Goal: Information Seeking & Learning: Learn about a topic

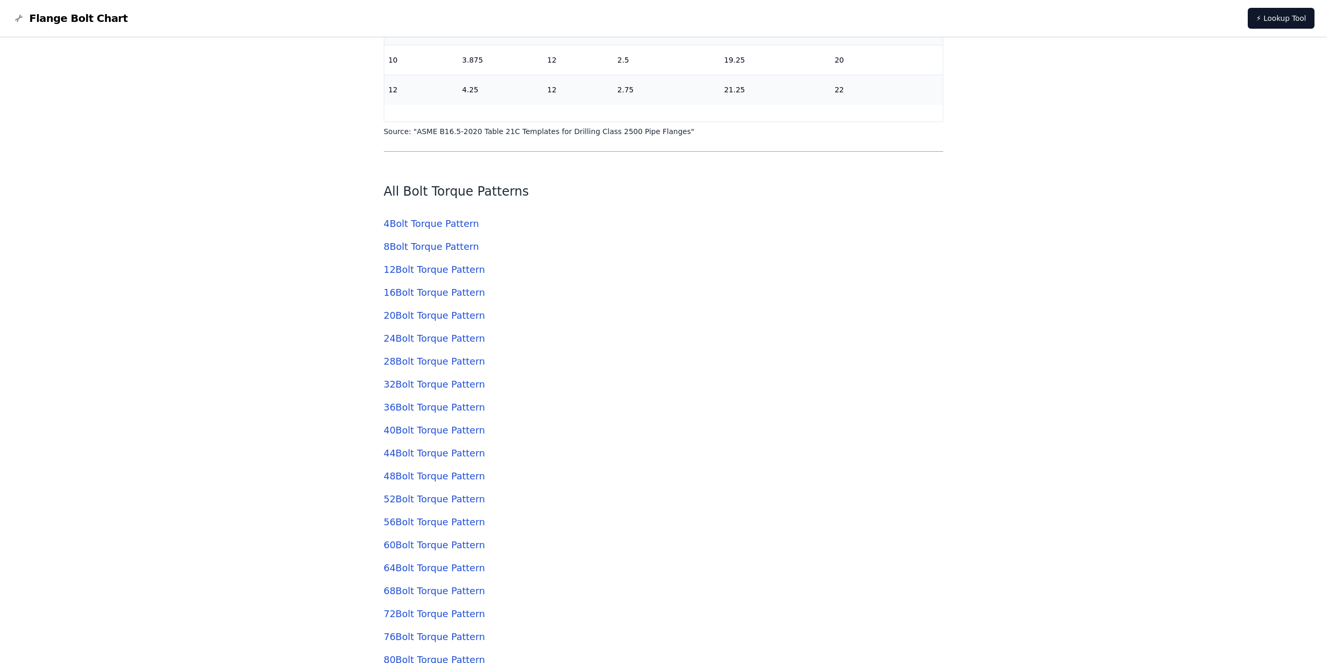
scroll to position [3980, 0]
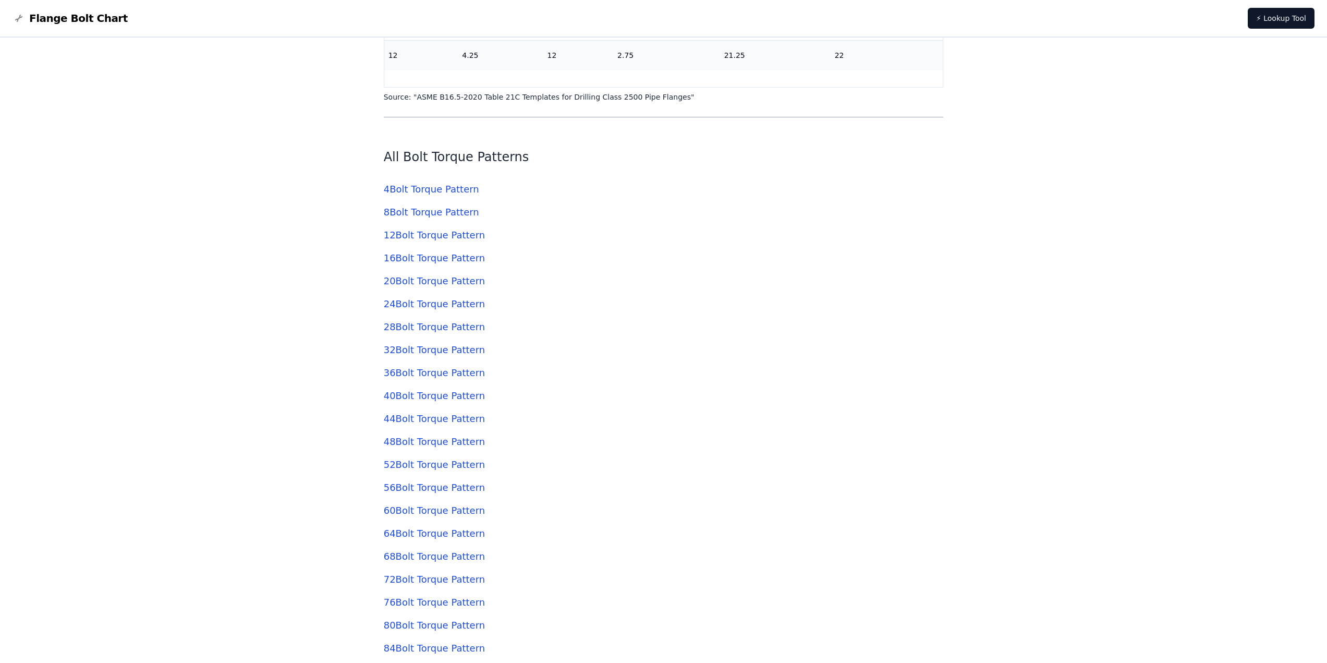
click at [450, 191] on link "4 Bolt Torque Pattern" at bounding box center [431, 188] width 95 height 11
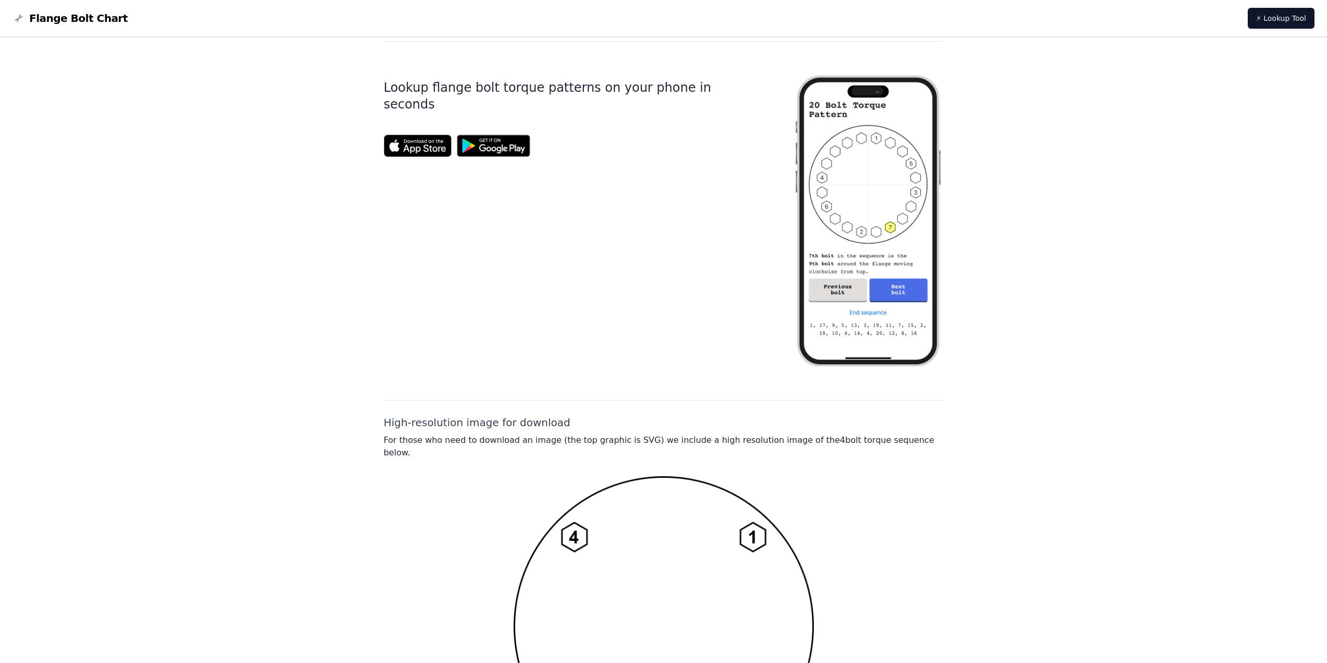
scroll to position [417, 0]
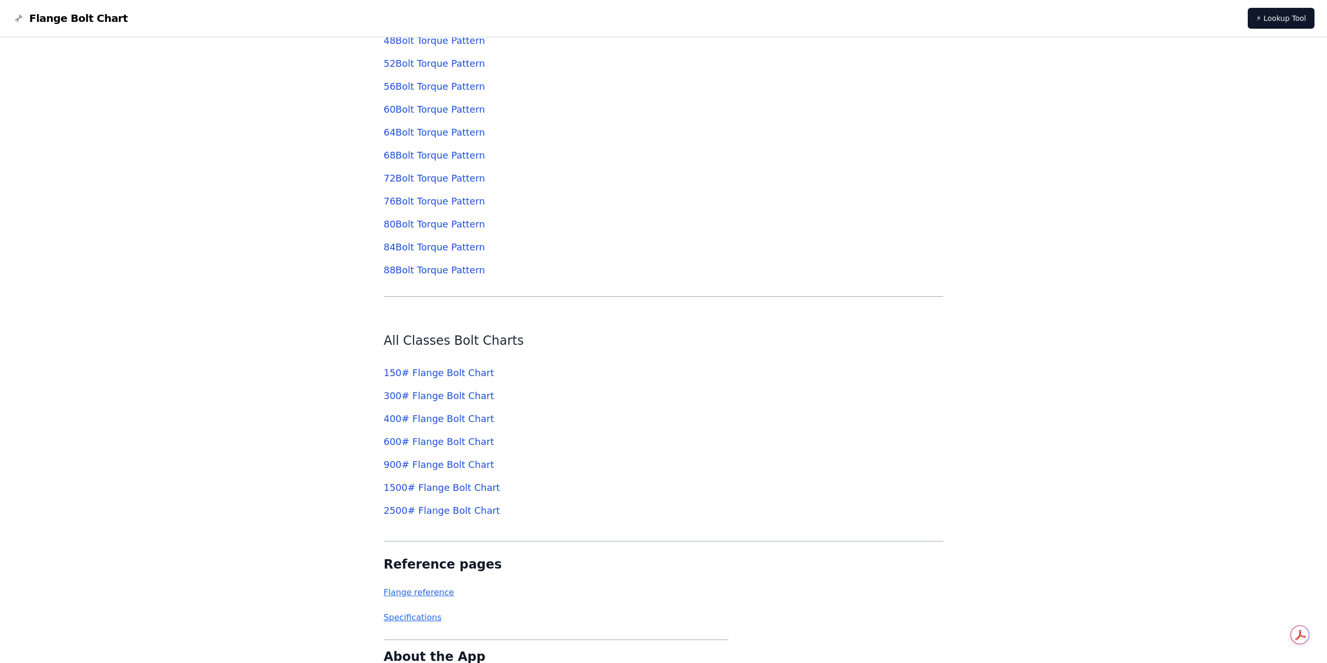
scroll to position [4385, 0]
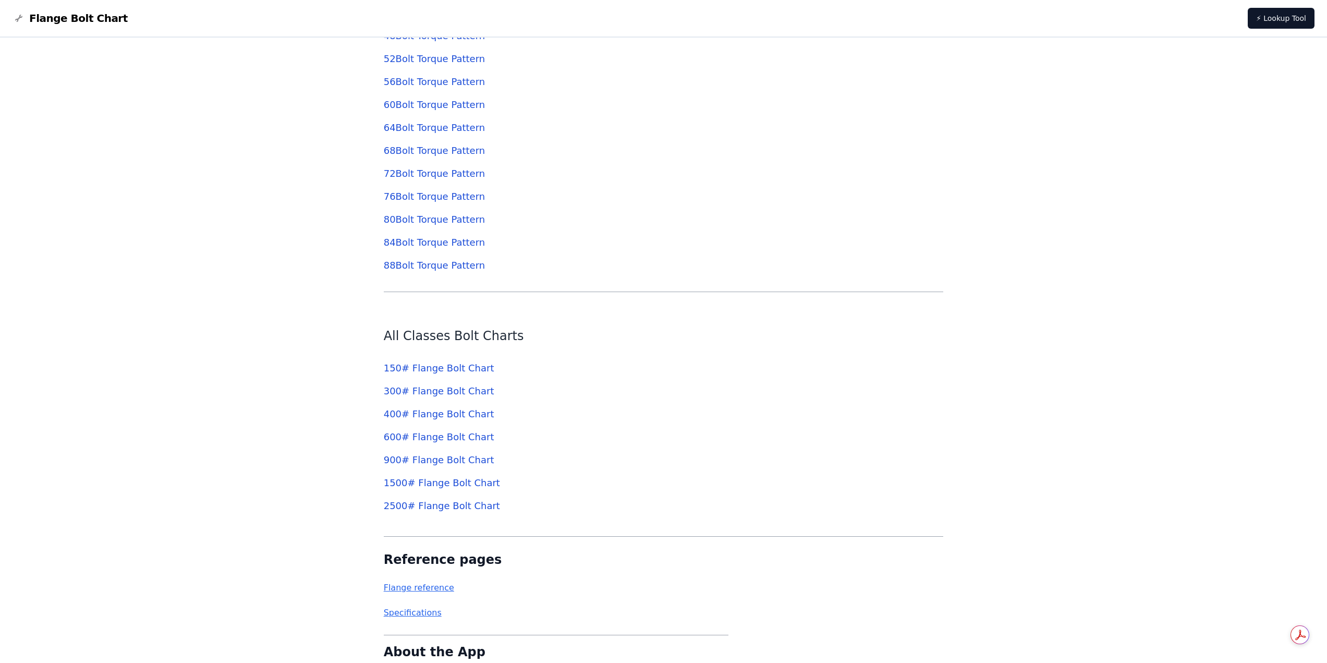
click at [428, 362] on link "150 # Flange Bolt Chart" at bounding box center [439, 367] width 111 height 11
click at [430, 587] on link "Flange reference" at bounding box center [419, 587] width 70 height 10
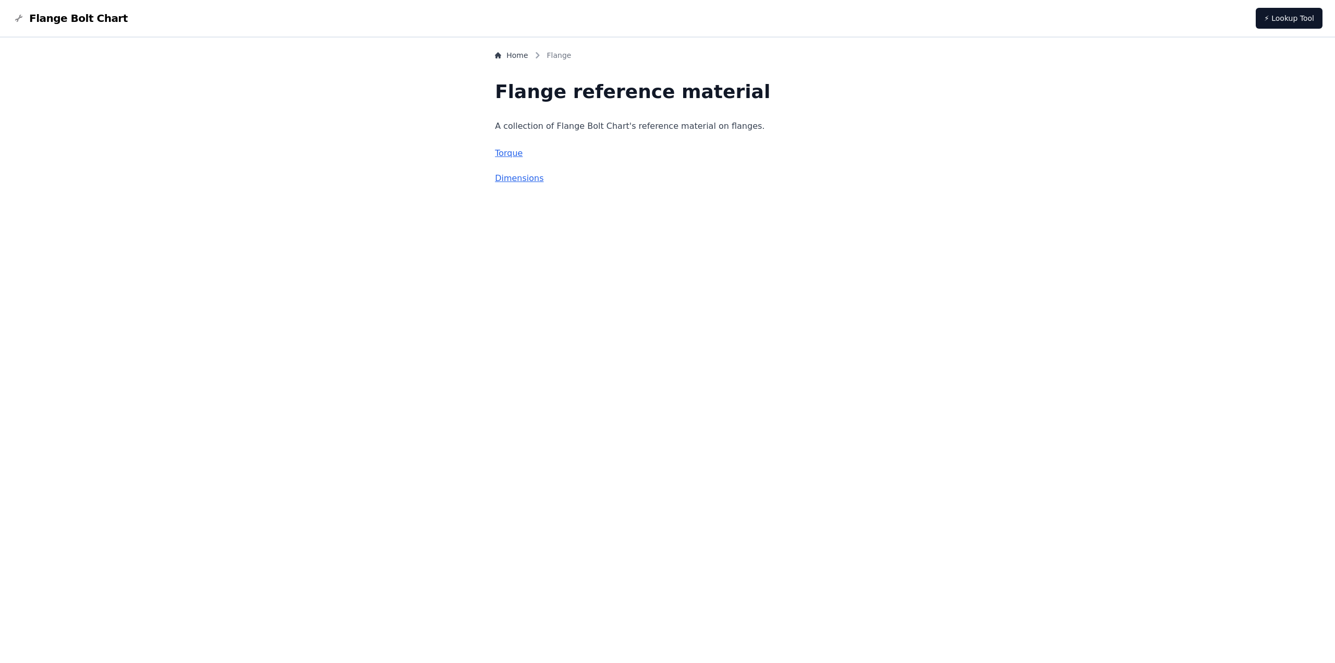
click at [522, 153] on link "Torque" at bounding box center [509, 153] width 28 height 10
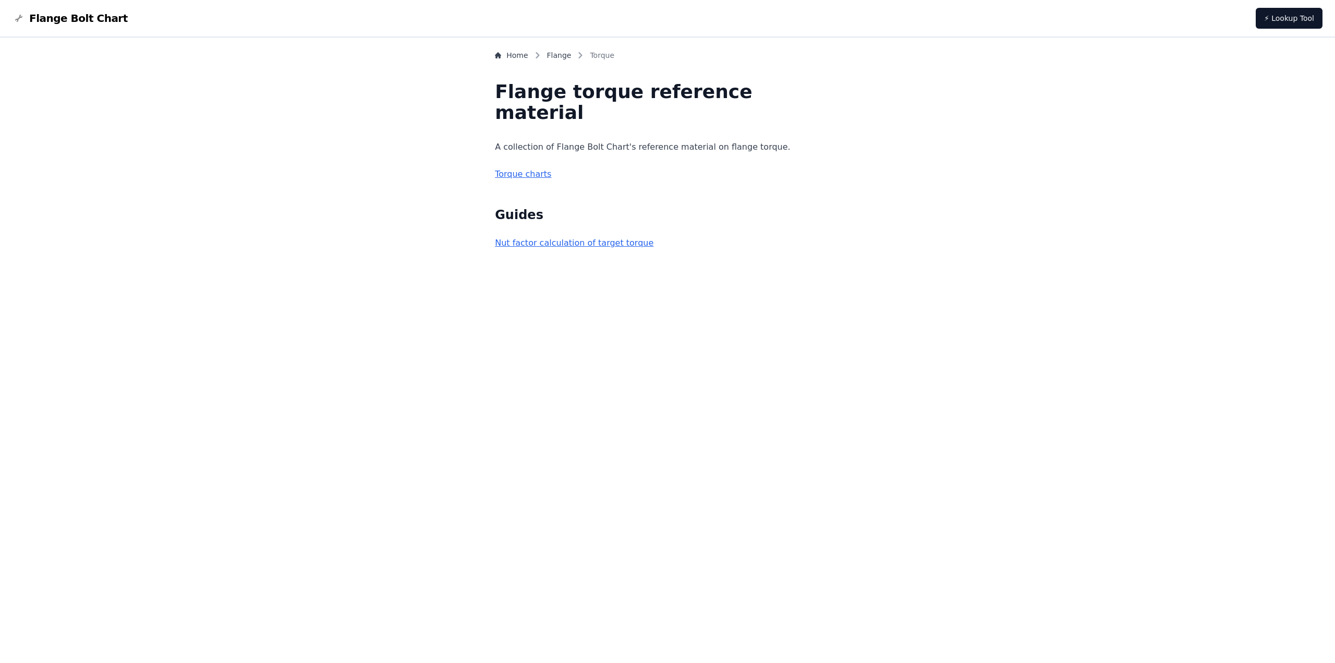
click at [541, 173] on link "Torque charts" at bounding box center [523, 174] width 56 height 10
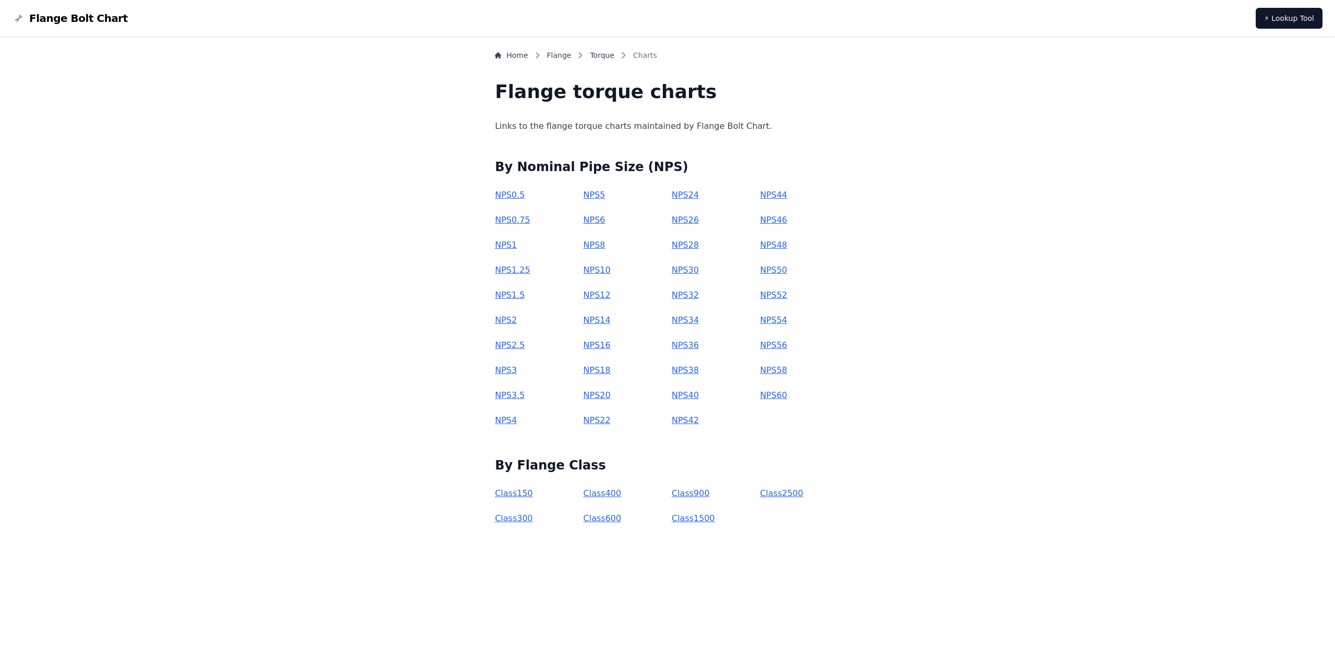
click at [530, 494] on link "Class 150" at bounding box center [514, 493] width 38 height 10
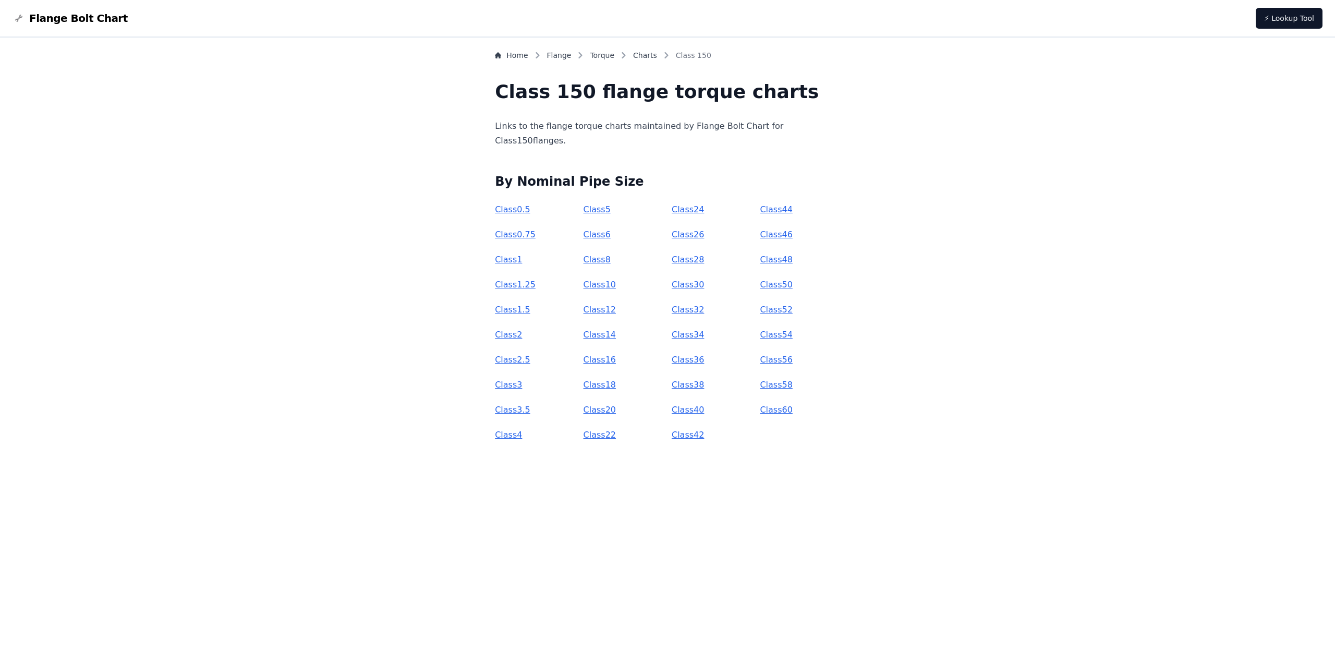
click at [522, 383] on link "Class 3" at bounding box center [508, 384] width 27 height 10
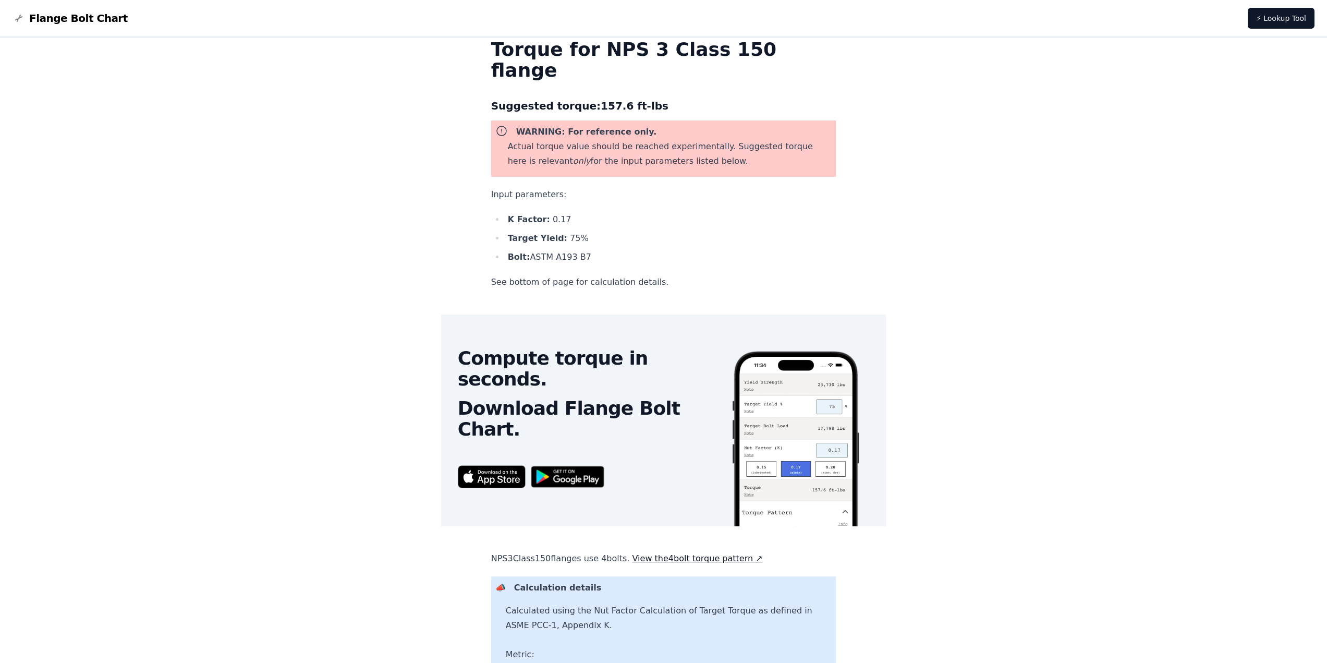
scroll to position [52, 0]
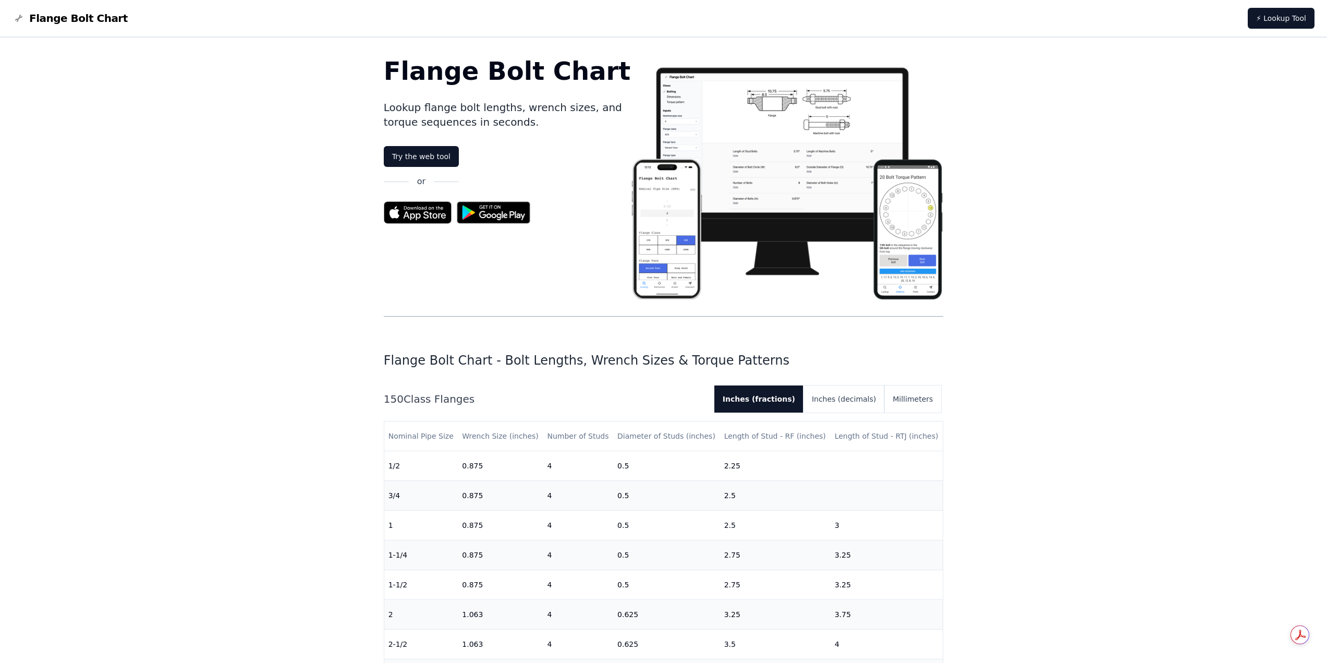
scroll to position [4385, 0]
